Goal: Task Accomplishment & Management: Manage account settings

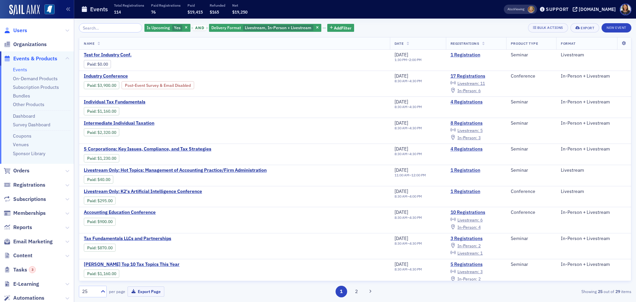
click at [21, 31] on span "Users" at bounding box center [20, 30] width 14 height 7
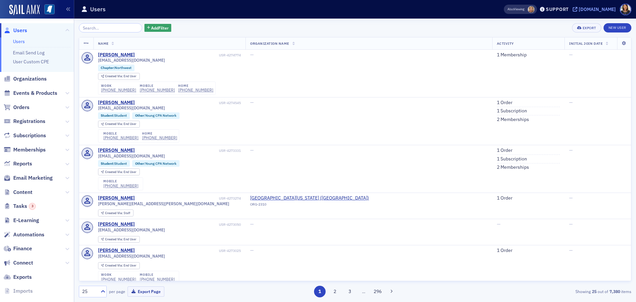
click at [596, 10] on div "[DOMAIN_NAME]" at bounding box center [597, 9] width 37 height 6
click at [100, 30] on input "search" at bounding box center [110, 27] width 63 height 9
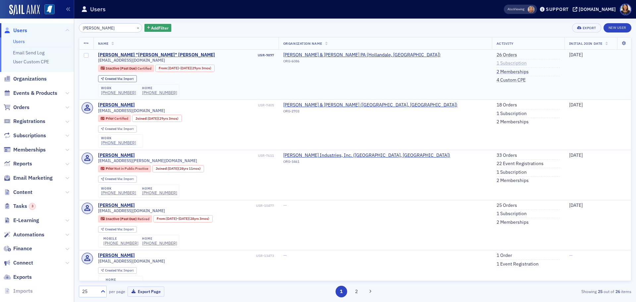
type input "[PERSON_NAME]"
click at [497, 62] on link "1 Subscription" at bounding box center [512, 63] width 30 height 6
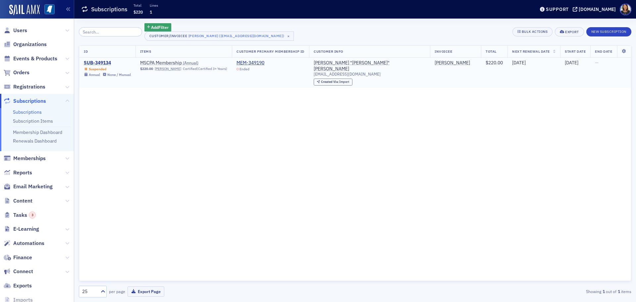
click at [105, 62] on div "SUB-349134" at bounding box center [107, 63] width 47 height 6
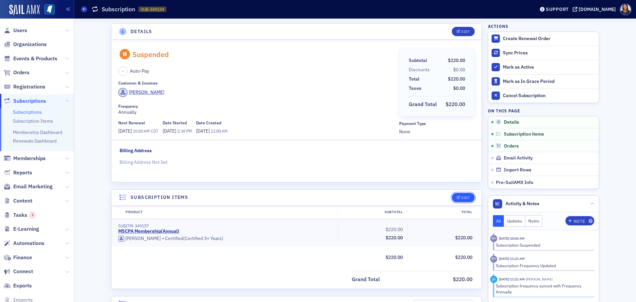
click at [458, 197] on icon "button" at bounding box center [459, 198] width 4 height 4
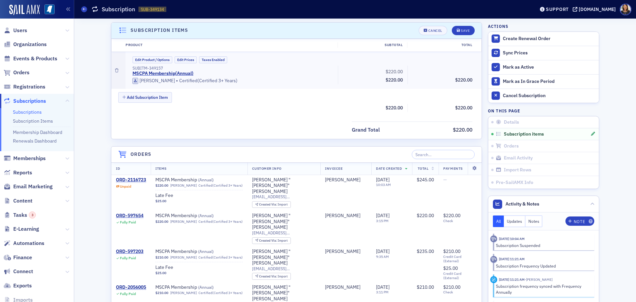
scroll to position [167, 0]
click at [154, 60] on button "Edit Product / Options" at bounding box center [153, 59] width 40 height 7
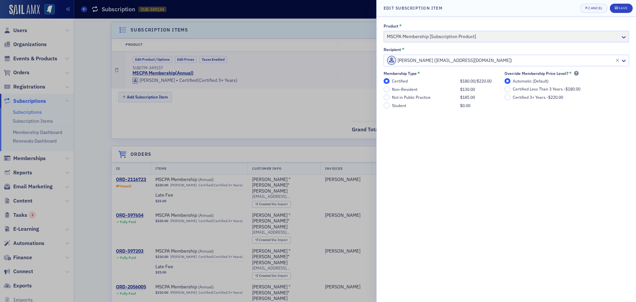
click at [188, 99] on div at bounding box center [318, 151] width 636 height 302
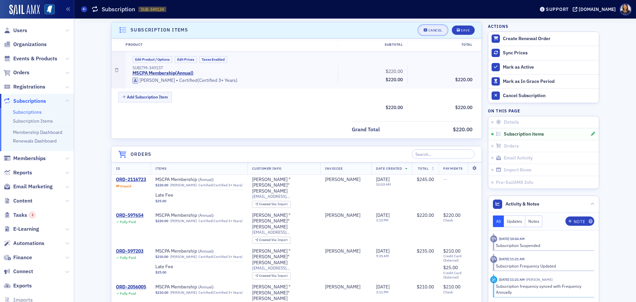
click at [432, 30] on div "Cancel" at bounding box center [435, 30] width 14 height 4
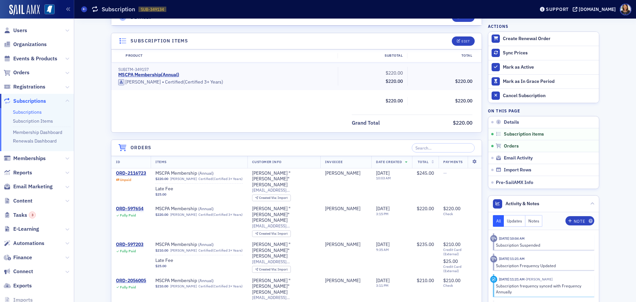
scroll to position [171, 0]
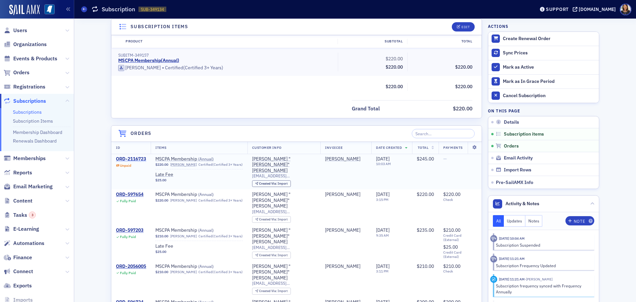
click at [130, 160] on div "ORD-2116723" at bounding box center [131, 159] width 30 height 6
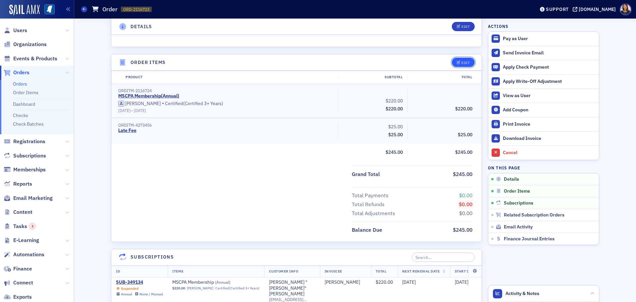
click at [464, 64] on div "Edit" at bounding box center [466, 63] width 8 height 4
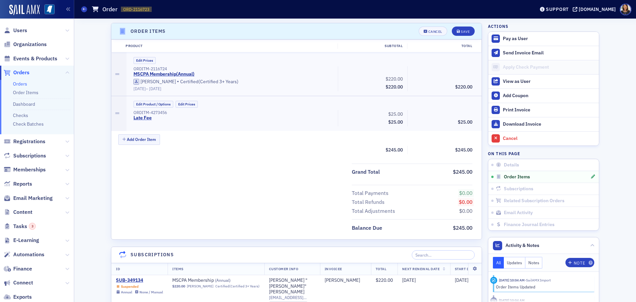
scroll to position [203, 0]
click at [142, 60] on button "Edit Prices" at bounding box center [145, 59] width 22 height 7
click at [142, 60] on button "Custom Prices" at bounding box center [148, 59] width 28 height 7
click at [429, 29] on div "Cancel" at bounding box center [435, 31] width 14 height 4
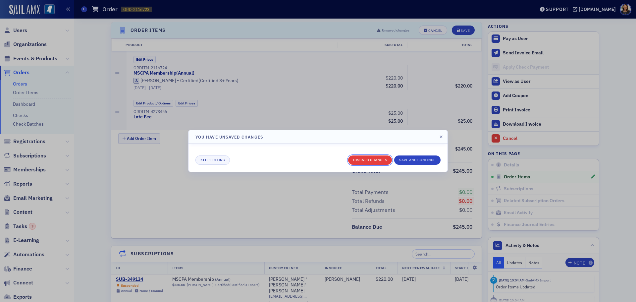
click at [374, 159] on button "Discard changes" at bounding box center [370, 159] width 44 height 9
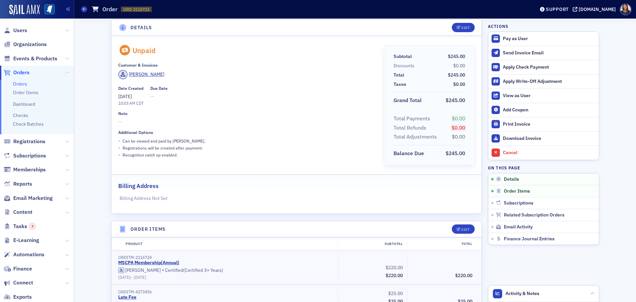
scroll to position [0, 0]
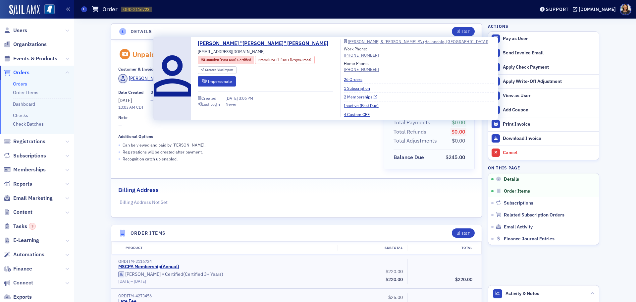
click at [354, 98] on link "2 Memberships" at bounding box center [360, 97] width 33 height 6
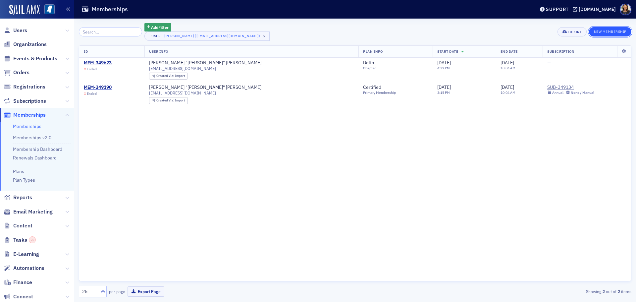
click at [609, 29] on button "New Membership" at bounding box center [610, 31] width 42 height 9
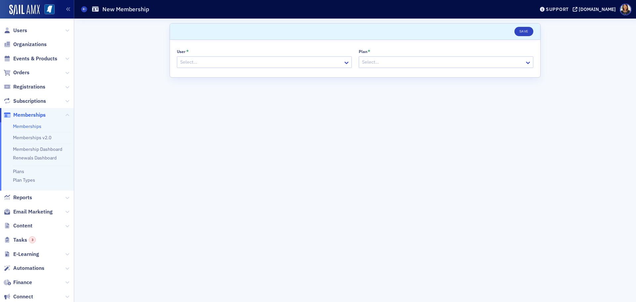
click at [229, 54] on div "User * Select…" at bounding box center [264, 58] width 175 height 19
click at [230, 60] on div at bounding box center [261, 62] width 163 height 8
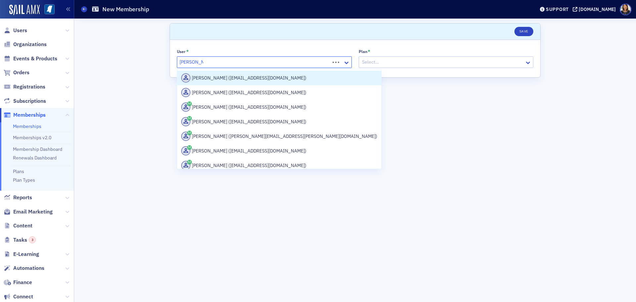
type input "[PERSON_NAME]"
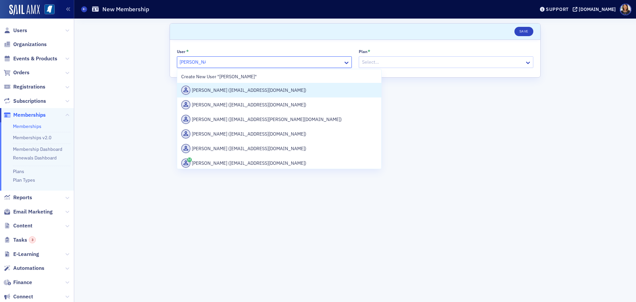
click at [223, 87] on div "Dale Ramsey (rdrcpa@att.net)" at bounding box center [279, 89] width 196 height 9
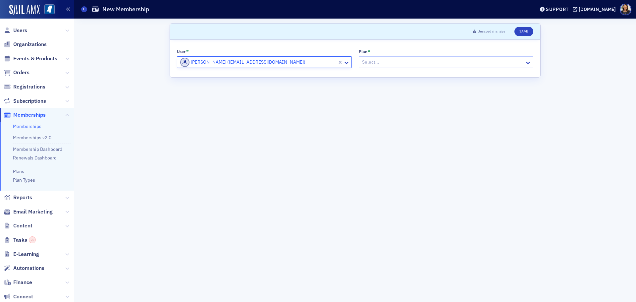
click at [384, 65] on div at bounding box center [442, 62] width 163 height 8
type input "re"
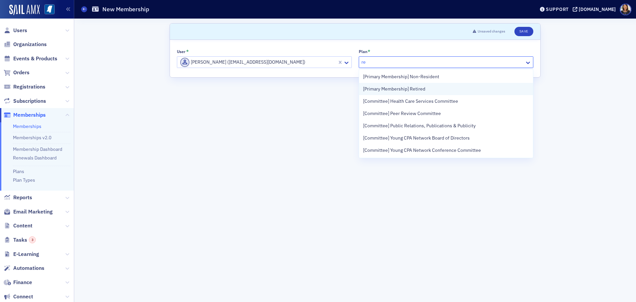
click at [397, 89] on span "[Primary Membership] Retired" at bounding box center [394, 88] width 62 height 7
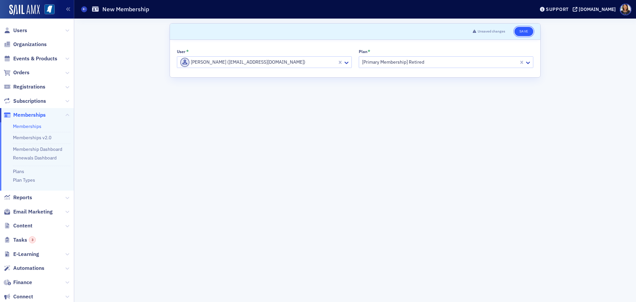
click at [520, 32] on button "Save" at bounding box center [524, 31] width 19 height 9
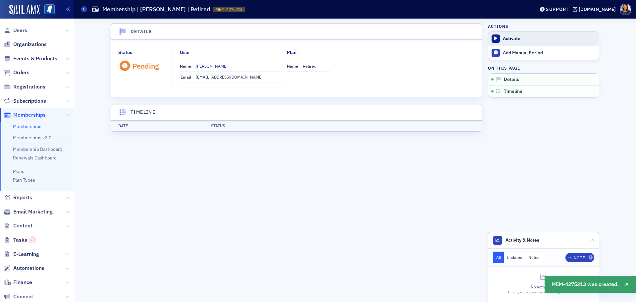
click at [509, 37] on div "Activate" at bounding box center [549, 39] width 93 height 6
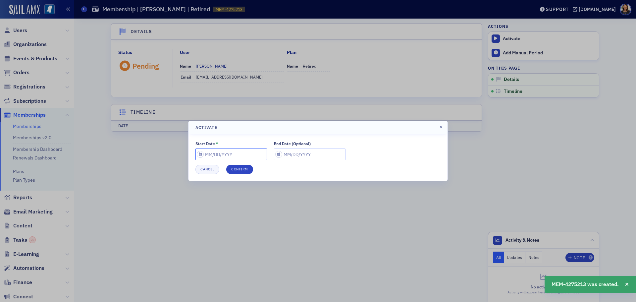
click at [228, 159] on input "Start Date *" at bounding box center [231, 154] width 72 height 12
select select "9"
select select "2025"
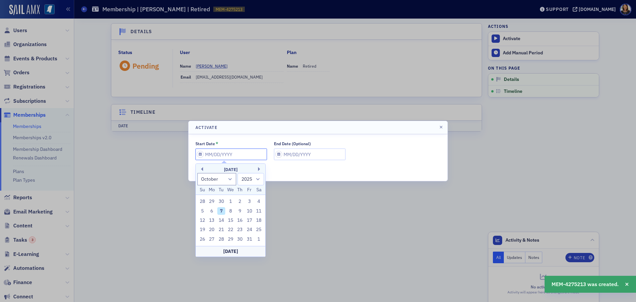
type input "0"
select select "0"
select select "2000"
type input "07"
select select "6"
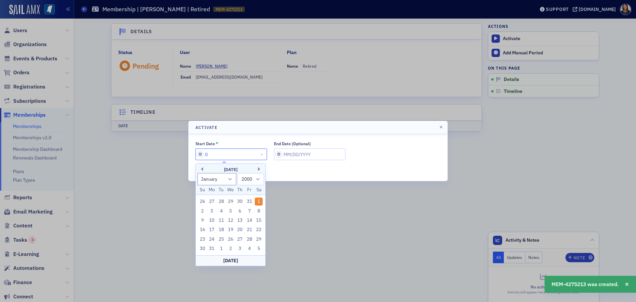
select select "2025"
type input "07/01/2"
select select "2002"
type input "07/01/20"
select select "2020"
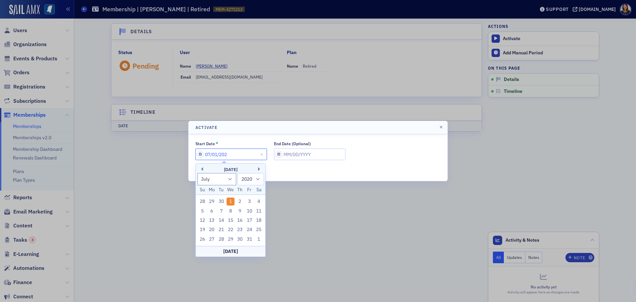
type input "07/01/2025"
select select "2025"
type input "07/01/2025"
select select "9"
select select "2025"
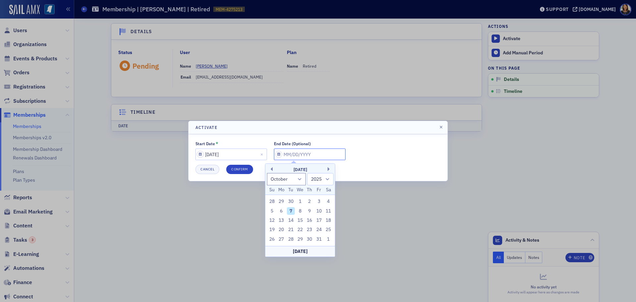
click at [282, 155] on input "End Date (Optional)" at bounding box center [310, 154] width 72 height 12
type input "0"
select select "0"
select select "2000"
type input "07"
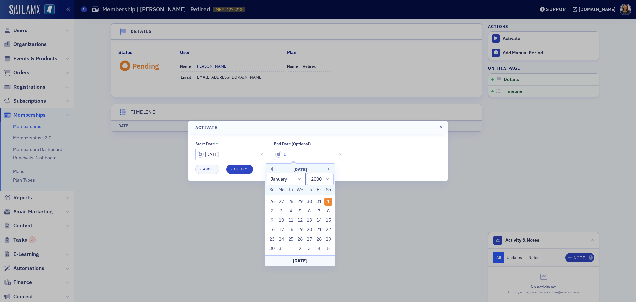
select select "6"
select select "2025"
type input "07/01/2"
select select "2002"
type input "07/01/20"
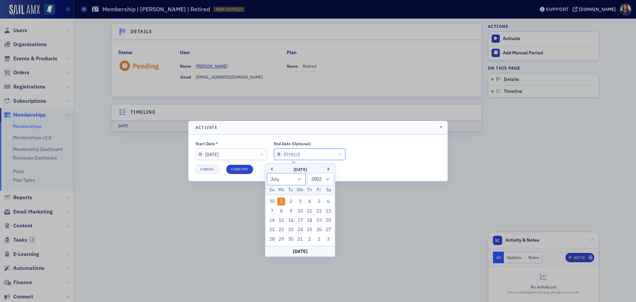
select select "2020"
type input "07/01/2026"
select select "2026"
type input "07/01/2026"
click at [245, 172] on button "Confirm" at bounding box center [239, 169] width 27 height 9
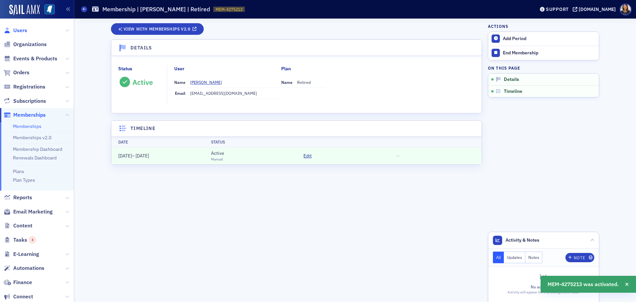
click at [19, 28] on span "Users" at bounding box center [20, 30] width 14 height 7
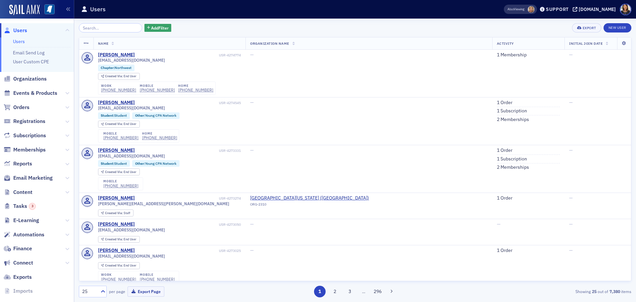
click at [105, 29] on input "search" at bounding box center [110, 27] width 63 height 9
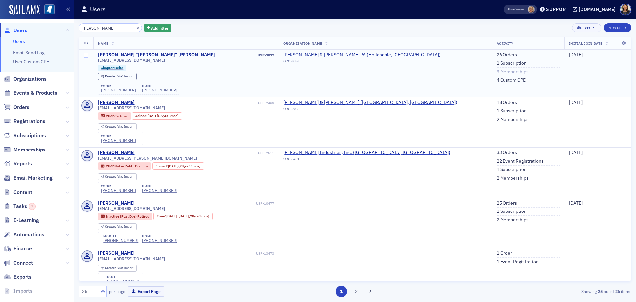
type input "[PERSON_NAME]"
click at [497, 71] on link "3 Memberships" at bounding box center [513, 72] width 32 height 6
click at [497, 52] on link "26 Orders" at bounding box center [507, 55] width 21 height 6
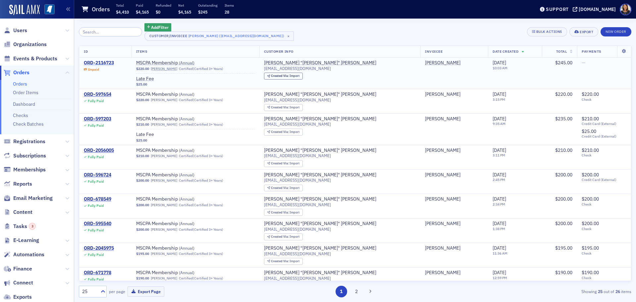
click at [105, 63] on div "ORD-2116723" at bounding box center [99, 63] width 30 height 6
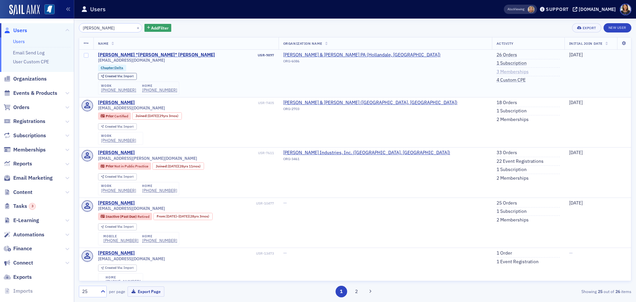
click at [497, 71] on link "3 Memberships" at bounding box center [513, 72] width 32 height 6
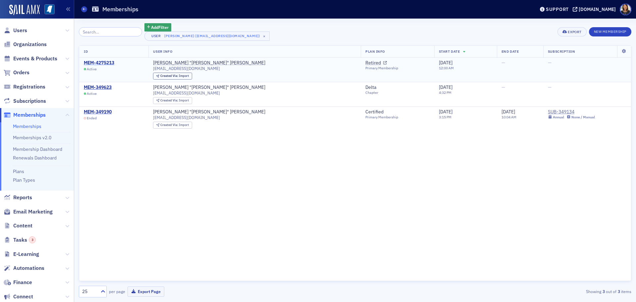
click at [107, 61] on div "MEM-4275213" at bounding box center [99, 63] width 30 height 6
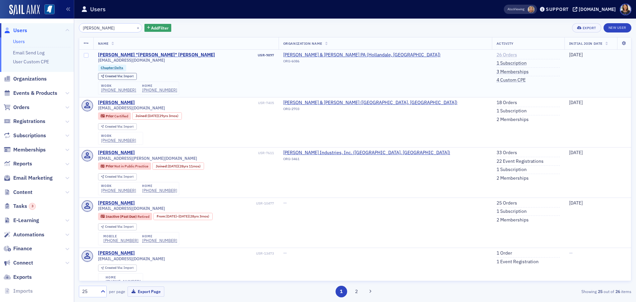
click at [497, 56] on link "26 Orders" at bounding box center [507, 55] width 21 height 6
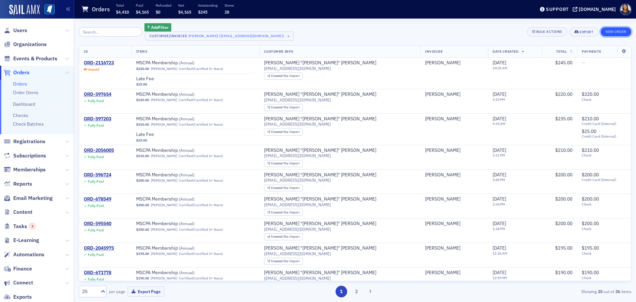
click at [615, 27] on button "New Order" at bounding box center [616, 31] width 31 height 9
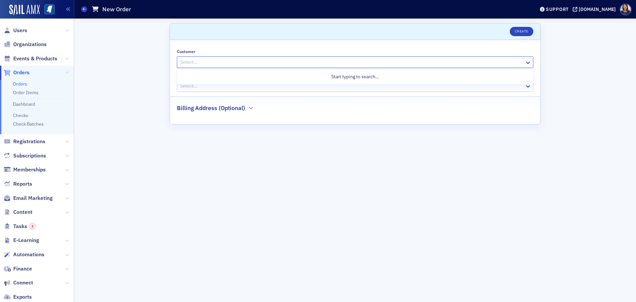
click at [221, 59] on div at bounding box center [352, 62] width 345 height 8
type input "[PERSON_NAME]"
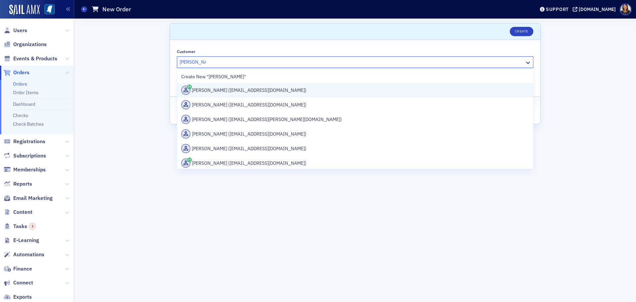
click at [228, 90] on div "[PERSON_NAME] ([EMAIL_ADDRESS][DOMAIN_NAME])" at bounding box center [355, 89] width 348 height 9
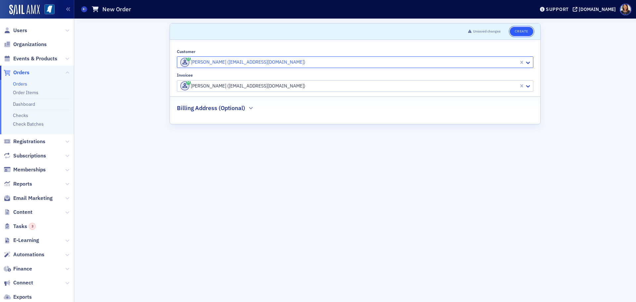
click at [525, 29] on button "Create" at bounding box center [522, 31] width 24 height 9
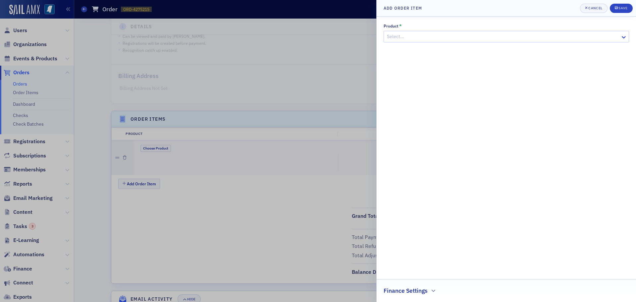
scroll to position [141, 0]
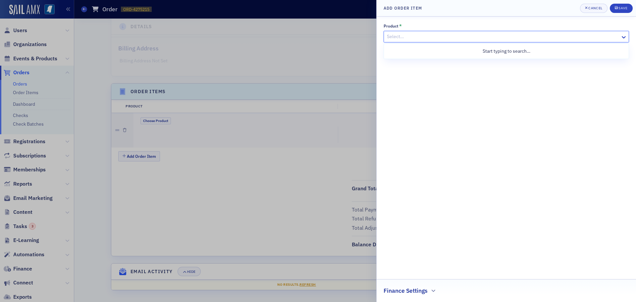
click at [500, 32] on div at bounding box center [503, 36] width 234 height 8
type input "r"
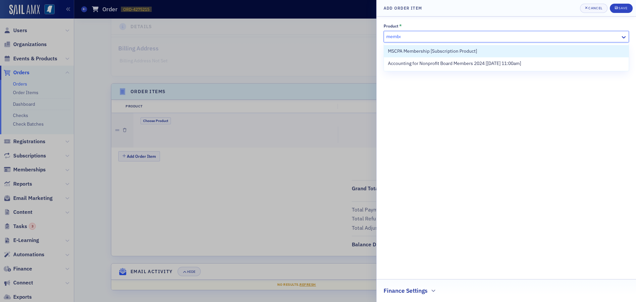
type input "member"
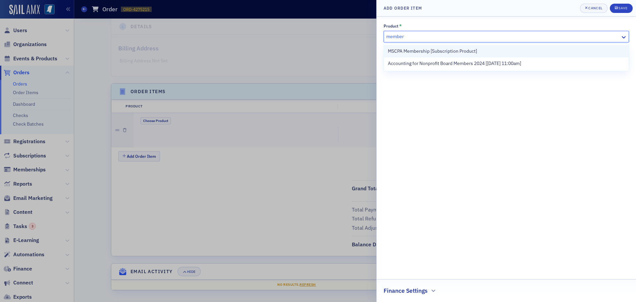
click at [420, 52] on span "MSCPA Membership [Subscription Product]" at bounding box center [432, 51] width 89 height 7
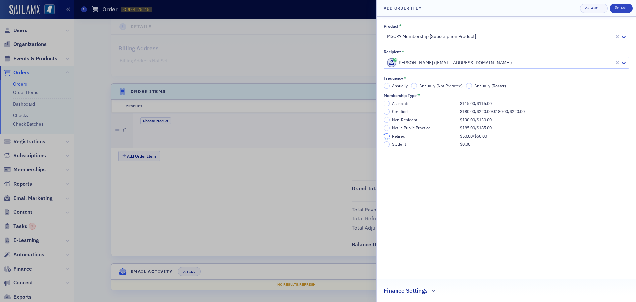
click at [385, 135] on input "Retired $50.00 / $50.00" at bounding box center [387, 136] width 6 height 6
click at [620, 6] on div "Save" at bounding box center [623, 8] width 9 height 4
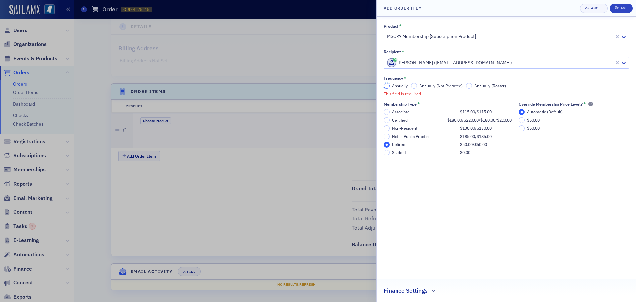
click at [388, 84] on input "Annually" at bounding box center [387, 86] width 6 height 6
click at [618, 6] on div "submit" at bounding box center [617, 8] width 4 height 5
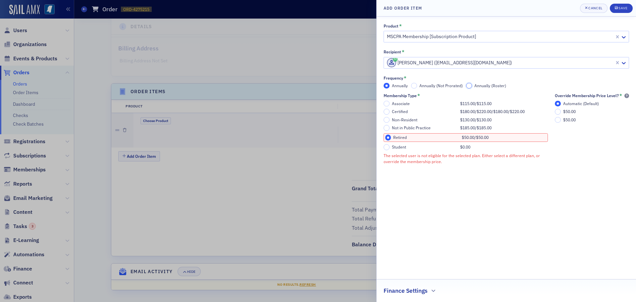
click at [467, 87] on input "Annually (Roster)" at bounding box center [469, 86] width 6 height 6
click at [621, 8] on div "Save" at bounding box center [623, 8] width 9 height 4
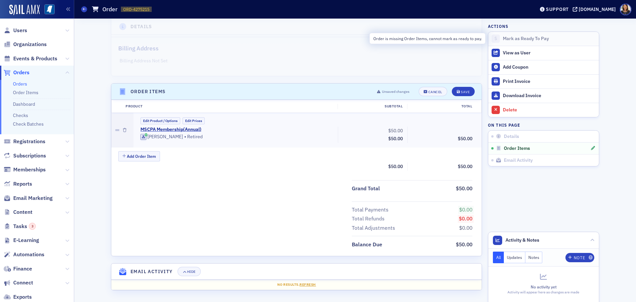
click at [510, 39] on div "Mark as Ready To Pay" at bounding box center [549, 39] width 93 height 6
click at [462, 90] on div "Save" at bounding box center [465, 92] width 9 height 4
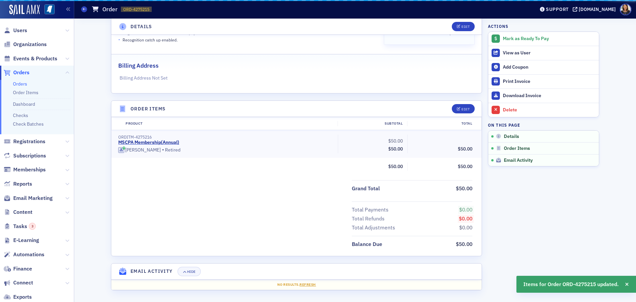
scroll to position [124, 0]
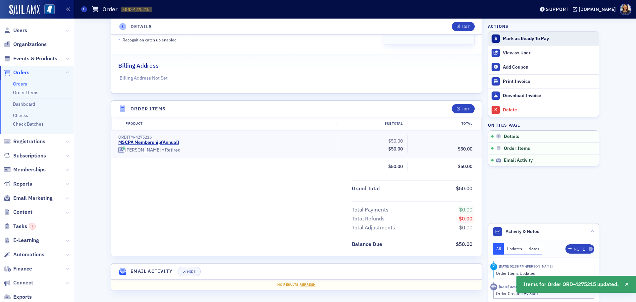
click at [518, 38] on div "Mark as Ready To Pay" at bounding box center [549, 39] width 93 height 6
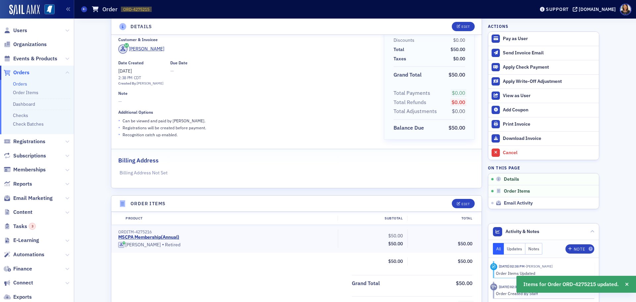
scroll to position [0, 0]
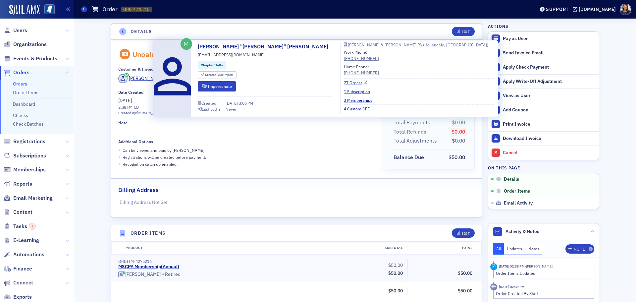
click at [344, 82] on link "27 Orders" at bounding box center [356, 83] width 24 height 6
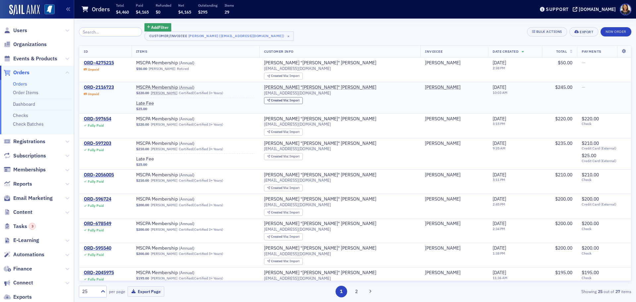
click at [112, 85] on div "ORD-2116723" at bounding box center [99, 87] width 30 height 6
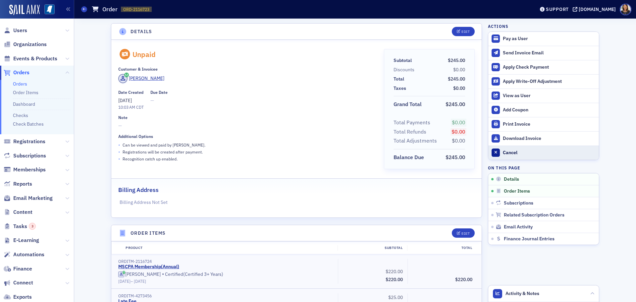
click at [504, 154] on div "Cancel" at bounding box center [549, 153] width 93 height 6
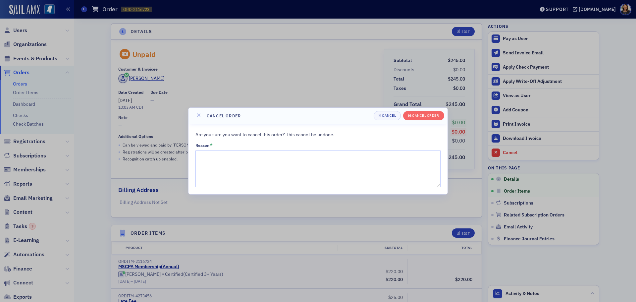
drag, startPoint x: 301, startPoint y: 142, endPoint x: 303, endPoint y: 149, distance: 7.4
click at [301, 147] on div "Are you sure you want to cancel this order? This cannot be undone. Reason *" at bounding box center [317, 159] width 245 height 56
click at [295, 159] on textarea "Reason *" at bounding box center [317, 168] width 245 height 37
type textarea "changed member status to retired"
click at [422, 115] on div "Cancel order" at bounding box center [425, 116] width 27 height 4
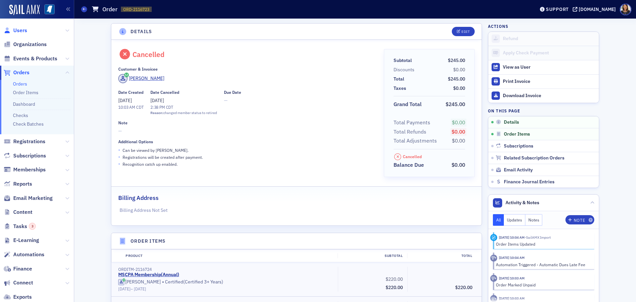
click at [17, 30] on span "Users" at bounding box center [20, 30] width 14 height 7
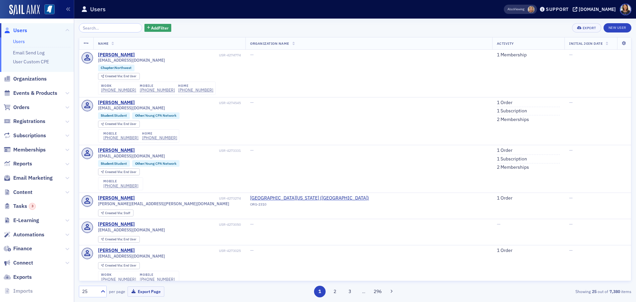
click at [116, 29] on input "search" at bounding box center [110, 27] width 63 height 9
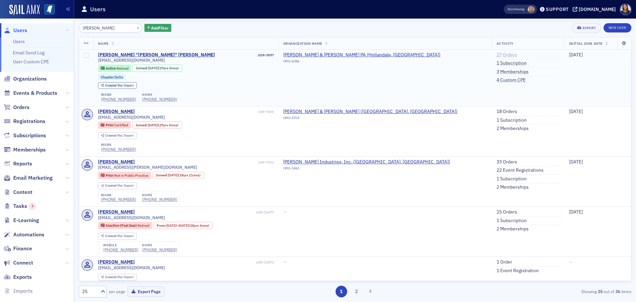
type input "[PERSON_NAME]"
click at [497, 55] on link "27 Orders" at bounding box center [507, 55] width 21 height 6
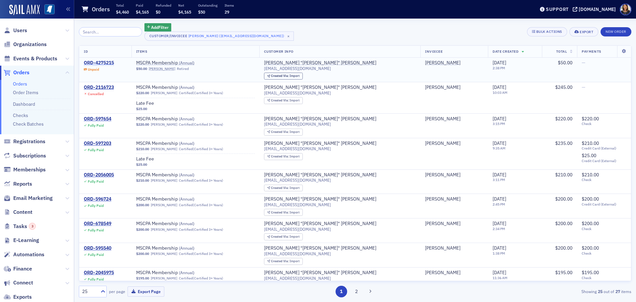
click at [108, 61] on div "ORD-4275215" at bounding box center [99, 63] width 30 height 6
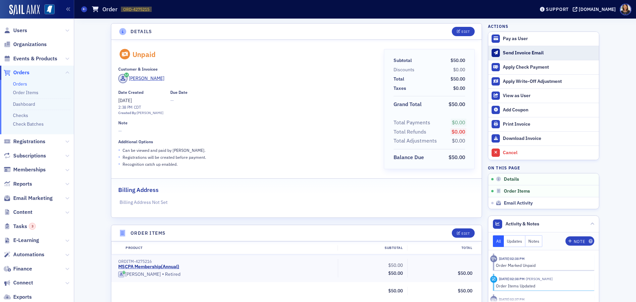
click at [519, 51] on div "Send Invoice Email" at bounding box center [549, 53] width 93 height 6
click at [22, 30] on span "Users" at bounding box center [20, 30] width 14 height 7
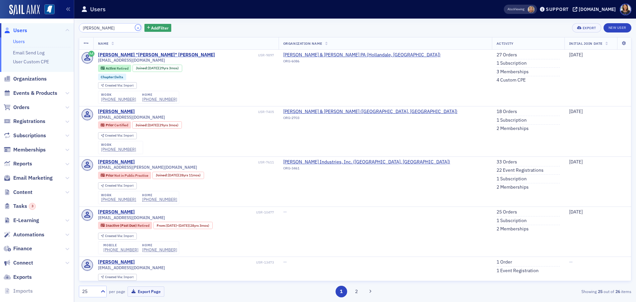
click at [135, 27] on button "×" at bounding box center [138, 28] width 6 height 6
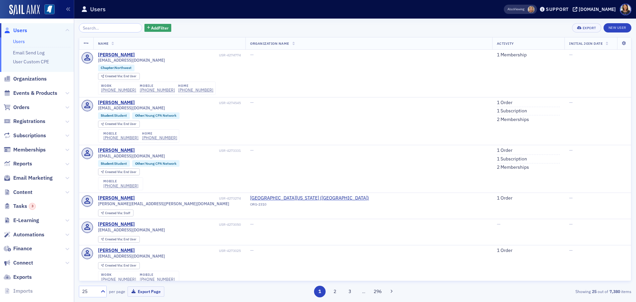
click at [106, 22] on div "Add Filter Export New User Name Organization Name Activity Initial Join Date Da…" at bounding box center [355, 160] width 553 height 283
click at [106, 24] on input "search" at bounding box center [110, 27] width 63 height 9
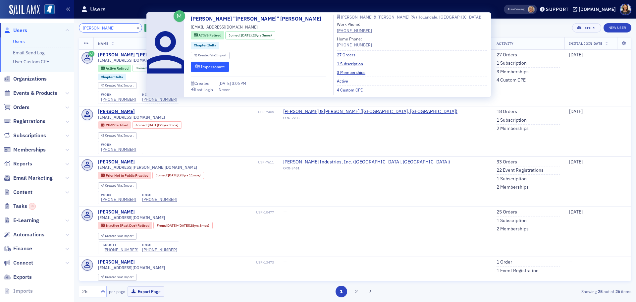
type input "dale ramsey"
click at [197, 64] on button "Impersonate" at bounding box center [210, 67] width 38 height 10
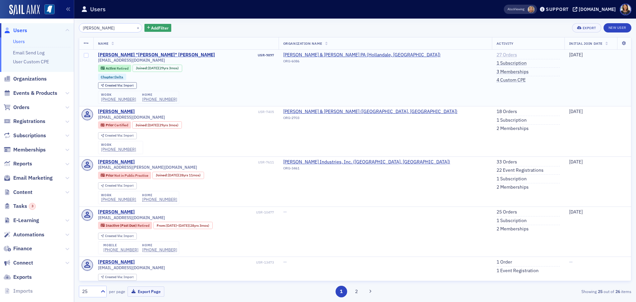
click at [497, 54] on link "27 Orders" at bounding box center [507, 55] width 21 height 6
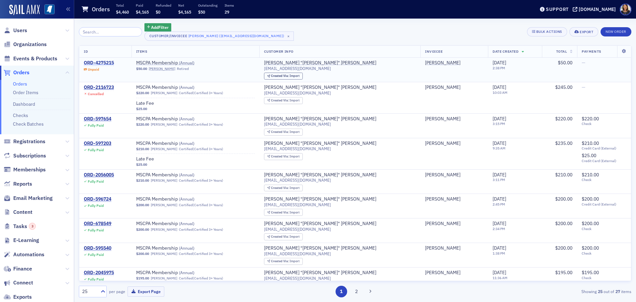
click at [105, 63] on div "ORD-4275215" at bounding box center [99, 63] width 30 height 6
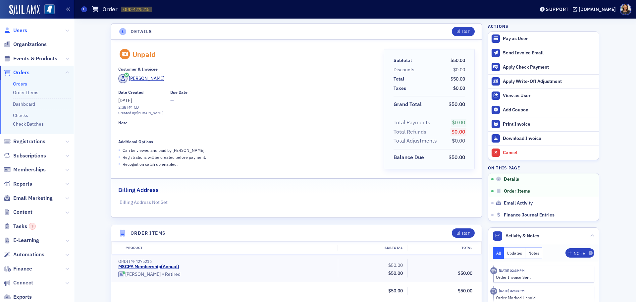
click at [21, 29] on span "Users" at bounding box center [20, 30] width 14 height 7
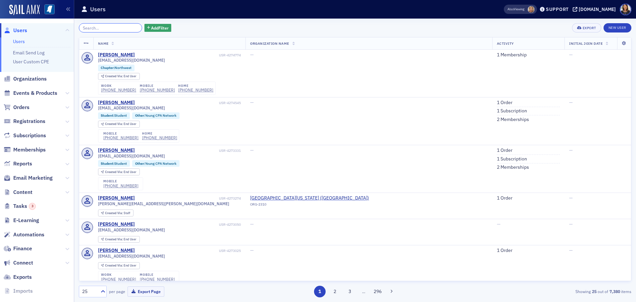
click at [95, 28] on input "search" at bounding box center [110, 27] width 63 height 9
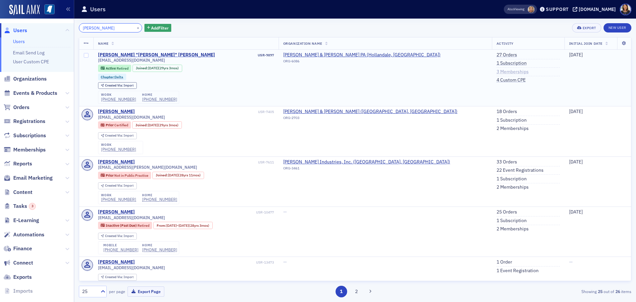
type input "[PERSON_NAME]"
click at [497, 72] on link "3 Memberships" at bounding box center [513, 72] width 32 height 6
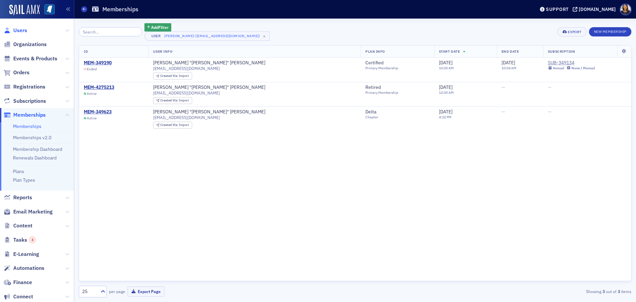
click at [18, 32] on span "Users" at bounding box center [20, 30] width 14 height 7
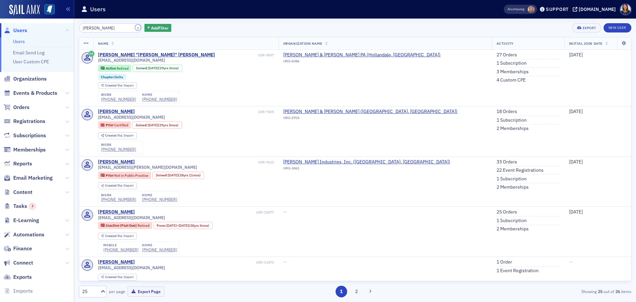
click at [135, 28] on button "×" at bounding box center [138, 28] width 6 height 6
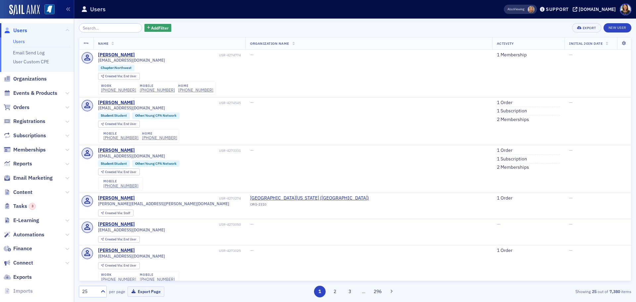
click at [254, 27] on div "Add Filter Export New User" at bounding box center [355, 27] width 553 height 9
click at [100, 30] on input "search" at bounding box center [110, 27] width 63 height 9
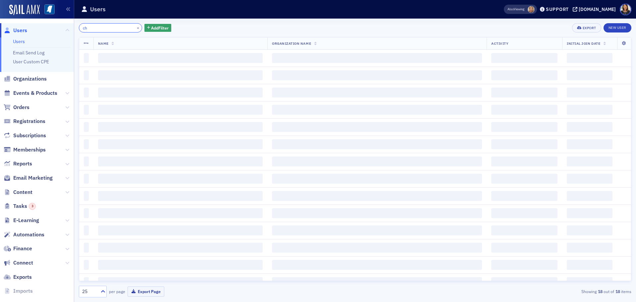
type input "c"
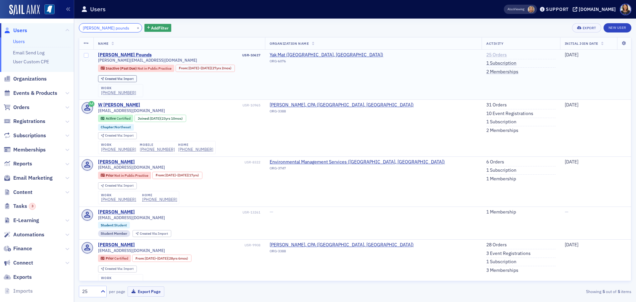
type input "[PERSON_NAME] pounds"
click at [486, 53] on link "25 Orders" at bounding box center [496, 55] width 21 height 6
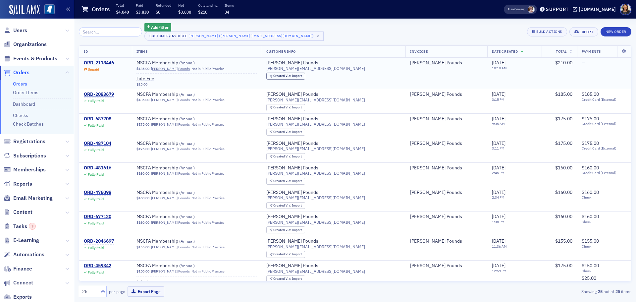
click at [104, 61] on div "ORD-2118446" at bounding box center [99, 63] width 30 height 6
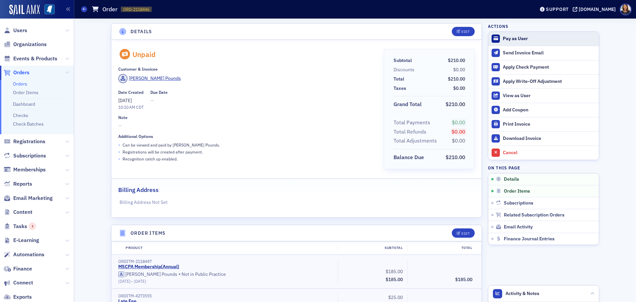
click at [510, 37] on div "Pay as User" at bounding box center [549, 39] width 93 height 6
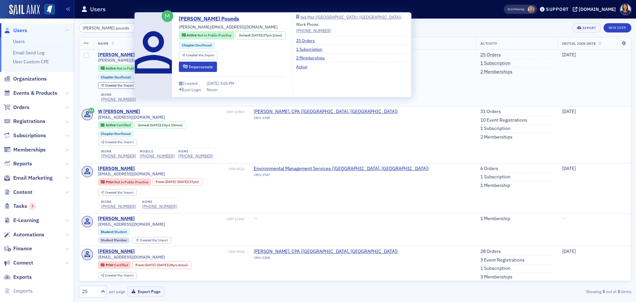
click at [118, 54] on div "[PERSON_NAME] Pounds" at bounding box center [125, 55] width 54 height 6
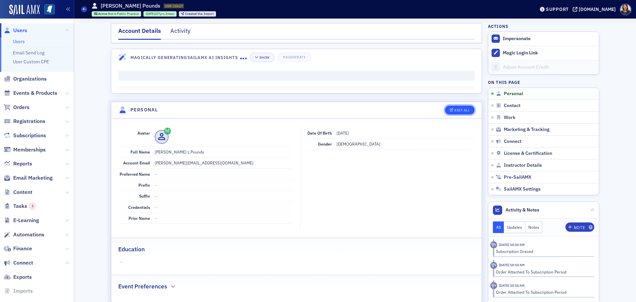
click at [455, 107] on button "Edit All" at bounding box center [460, 109] width 30 height 9
select select "US"
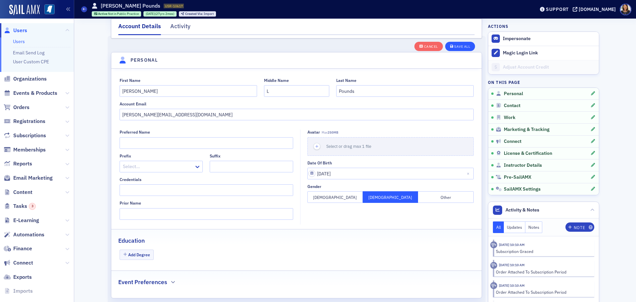
scroll to position [77, 0]
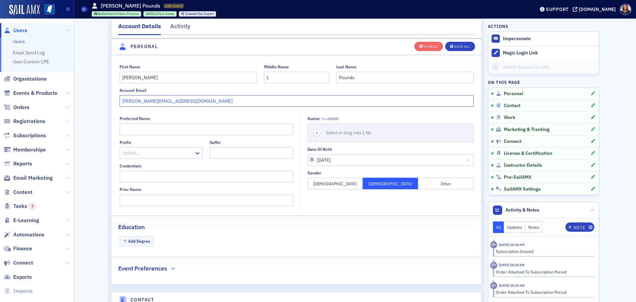
click at [192, 103] on input "[PERSON_NAME][EMAIL_ADDRESS][DOMAIN_NAME]" at bounding box center [297, 101] width 354 height 12
type input "[EMAIL_ADDRESS][DOMAIN_NAME]"
click at [460, 44] on button "Save All" at bounding box center [460, 45] width 30 height 9
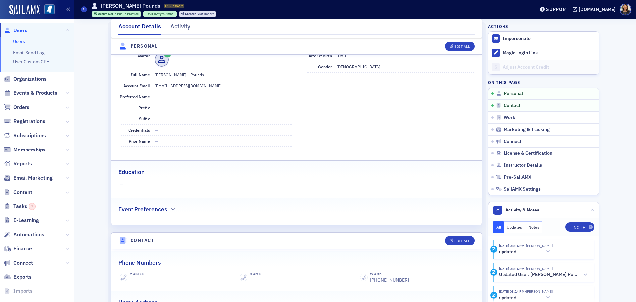
scroll to position [0, 0]
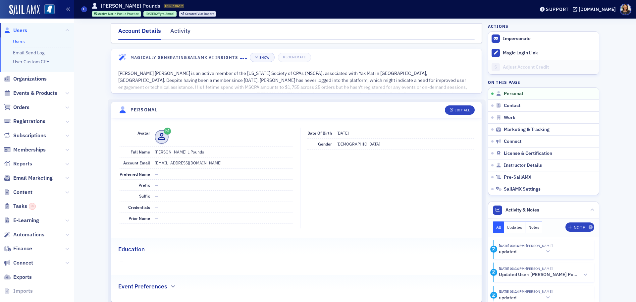
click at [18, 29] on span "Users" at bounding box center [20, 30] width 14 height 7
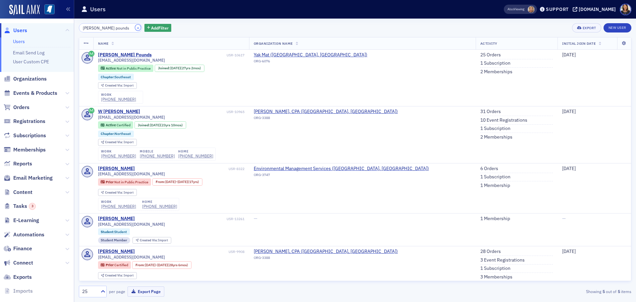
click at [135, 28] on button "×" at bounding box center [138, 28] width 6 height 6
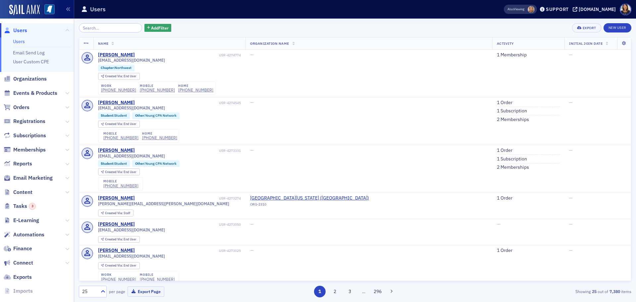
click at [21, 28] on span "Users" at bounding box center [20, 30] width 14 height 7
